Goal: Task Accomplishment & Management: Manage account settings

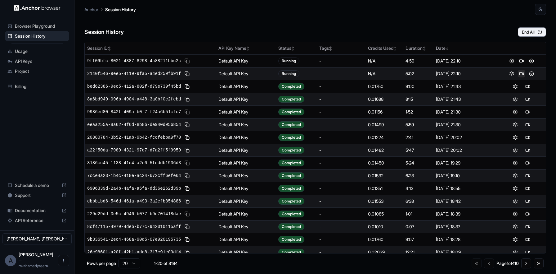
click at [519, 74] on button at bounding box center [521, 73] width 7 height 7
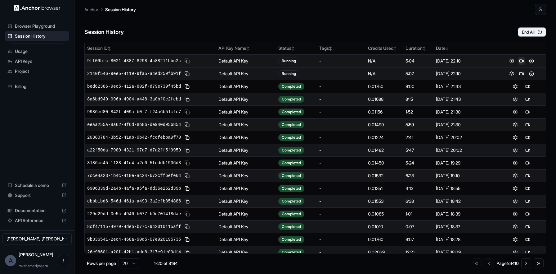
click at [519, 61] on button at bounding box center [521, 60] width 7 height 7
click at [535, 34] on button "End All" at bounding box center [532, 31] width 28 height 9
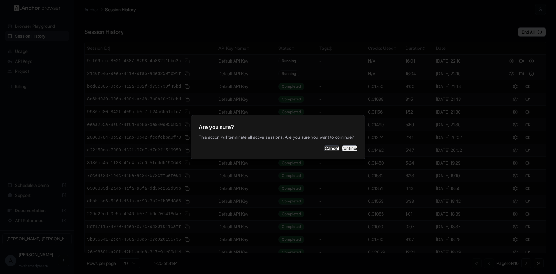
click at [342, 150] on button "Continue" at bounding box center [350, 148] width 16 height 6
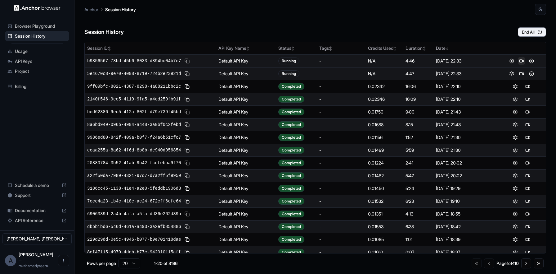
click at [518, 60] on button at bounding box center [521, 60] width 7 height 7
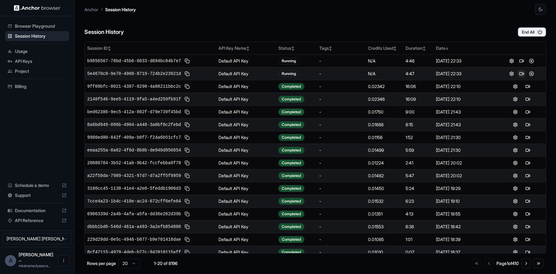
click at [518, 75] on button at bounding box center [521, 73] width 7 height 7
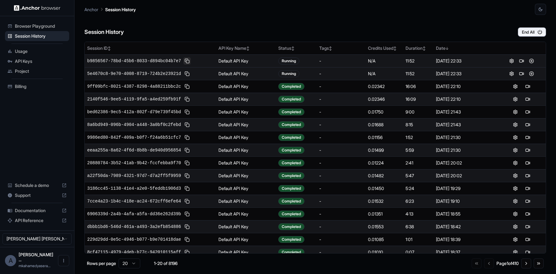
click at [187, 61] on button at bounding box center [187, 60] width 7 height 7
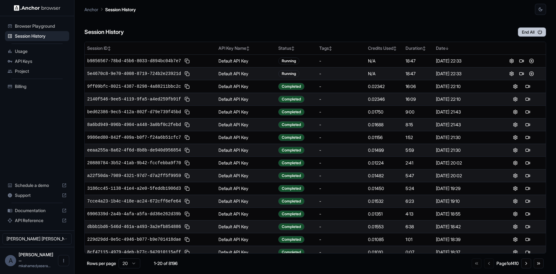
click at [528, 33] on button "End All" at bounding box center [532, 31] width 28 height 9
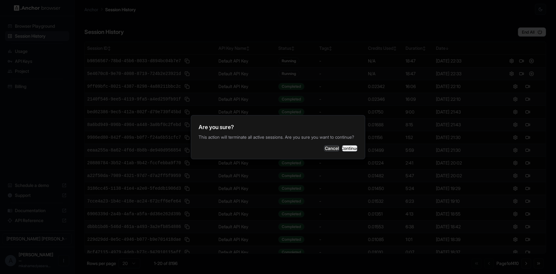
click at [342, 148] on button "Continue" at bounding box center [350, 148] width 16 height 6
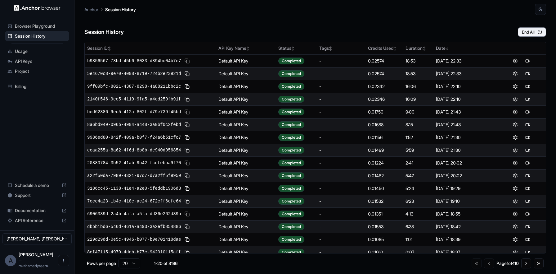
click at [28, 53] on span "Usage" at bounding box center [41, 51] width 52 height 6
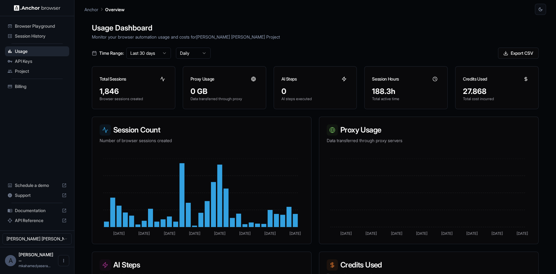
click at [37, 64] on span "API Keys" at bounding box center [41, 61] width 52 height 6
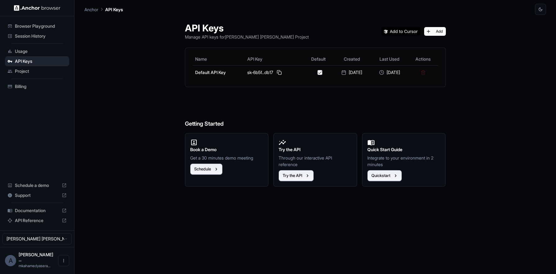
click at [35, 68] on span "Project" at bounding box center [41, 71] width 52 height 6
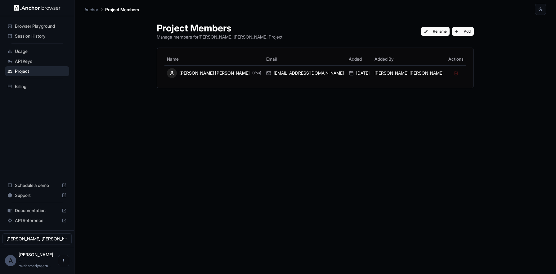
click at [32, 84] on span "Billing" at bounding box center [41, 86] width 52 height 6
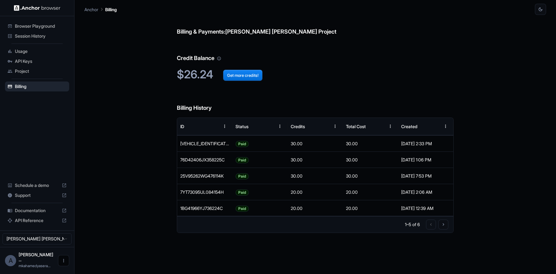
click at [69, 263] on button "Open menu" at bounding box center [63, 260] width 11 height 11
click at [34, 36] on div at bounding box center [278, 137] width 556 height 274
click at [34, 37] on span "Session History" at bounding box center [41, 36] width 52 height 6
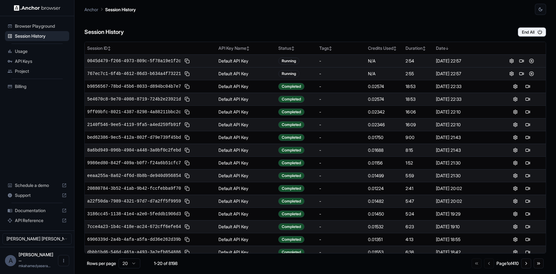
click at [519, 65] on td at bounding box center [521, 60] width 49 height 13
click at [518, 59] on button at bounding box center [521, 60] width 7 height 7
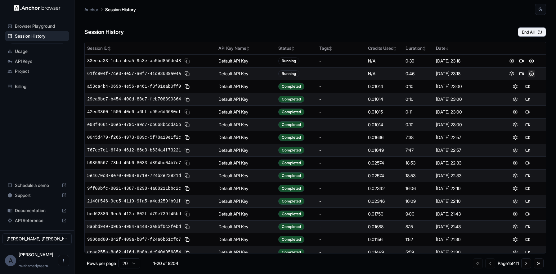
click at [528, 74] on button at bounding box center [531, 73] width 7 height 7
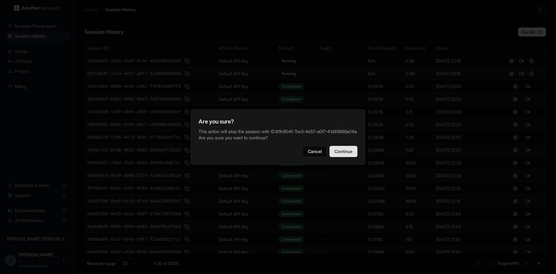
click at [345, 157] on button "Continue" at bounding box center [344, 151] width 28 height 11
